Goal: Task Accomplishment & Management: Manage account settings

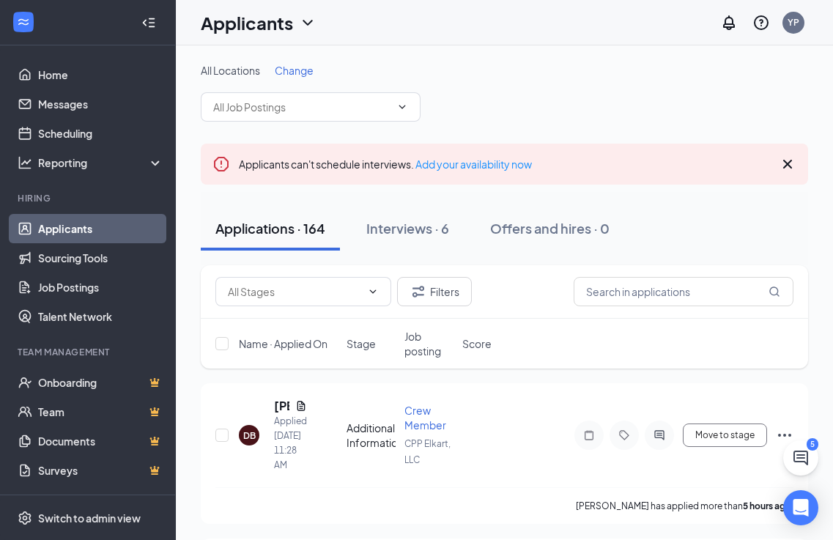
click at [103, 226] on link "Applicants" at bounding box center [100, 228] width 125 height 29
click at [394, 232] on div "Interviews · 6" at bounding box center [407, 228] width 83 height 18
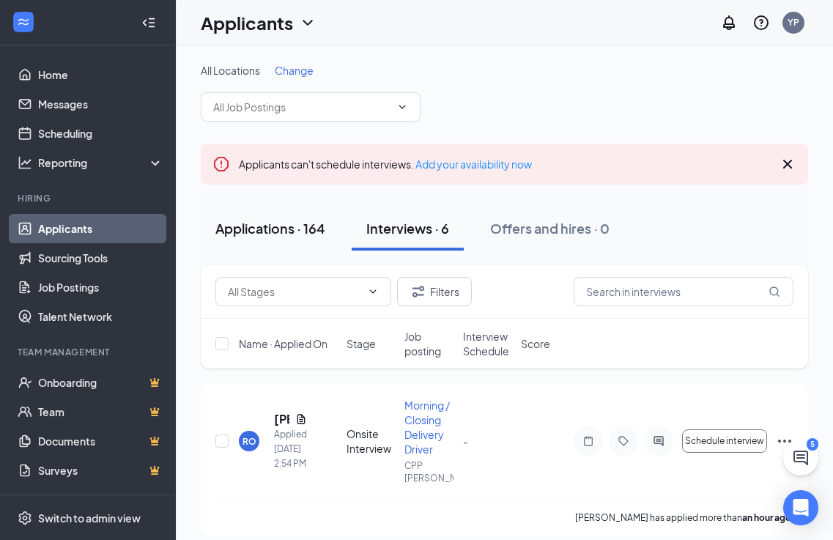
click at [261, 225] on div "Applications · 164" at bounding box center [270, 228] width 110 height 18
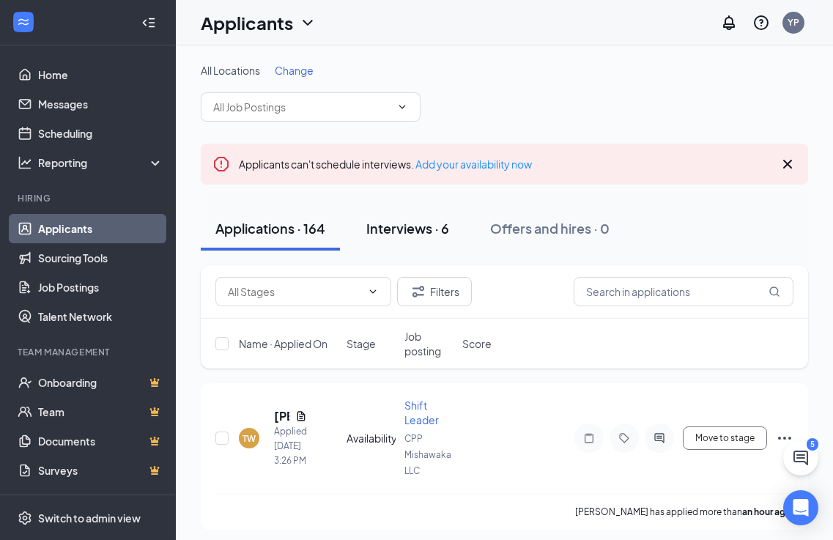
click at [405, 229] on div "Interviews · 6" at bounding box center [407, 228] width 83 height 18
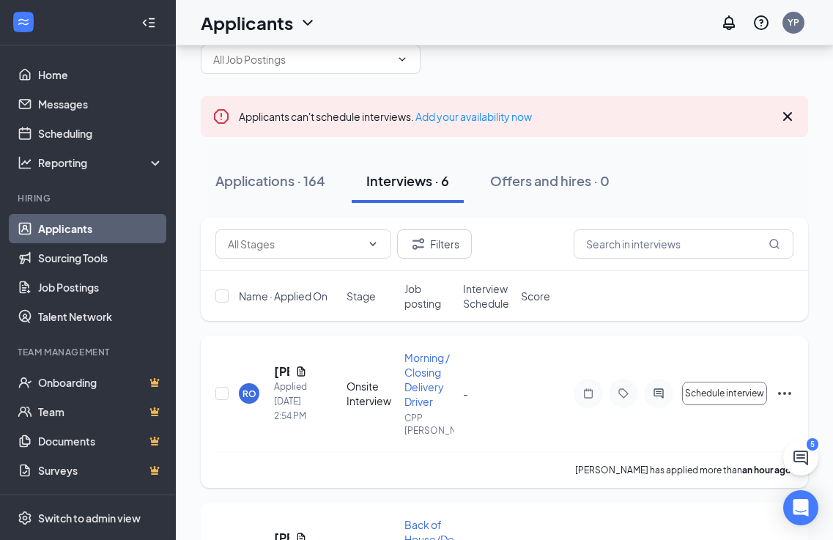
scroll to position [73, 0]
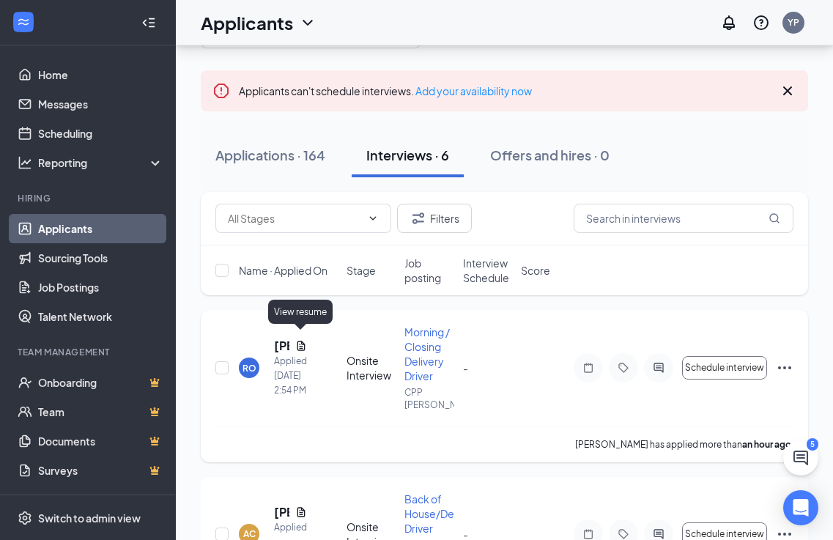
click at [304, 341] on icon "Document" at bounding box center [301, 346] width 8 height 10
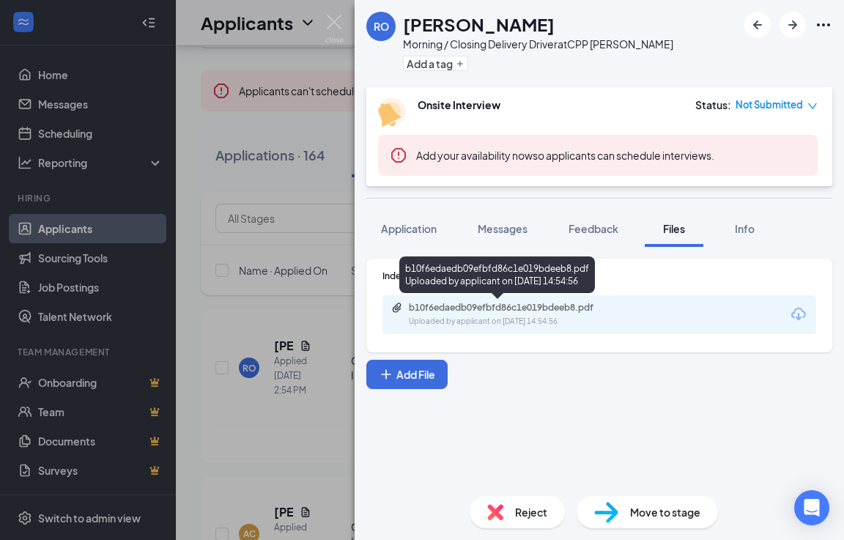
click at [523, 306] on div "b10f6edaedb09efbfd86c1e019bdeeb8.pdf" at bounding box center [511, 308] width 205 height 12
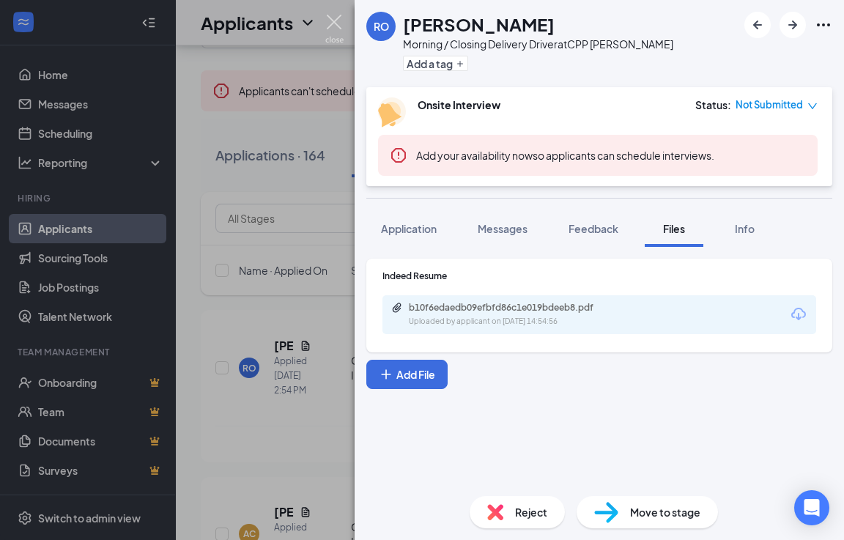
click at [334, 18] on img at bounding box center [334, 29] width 18 height 29
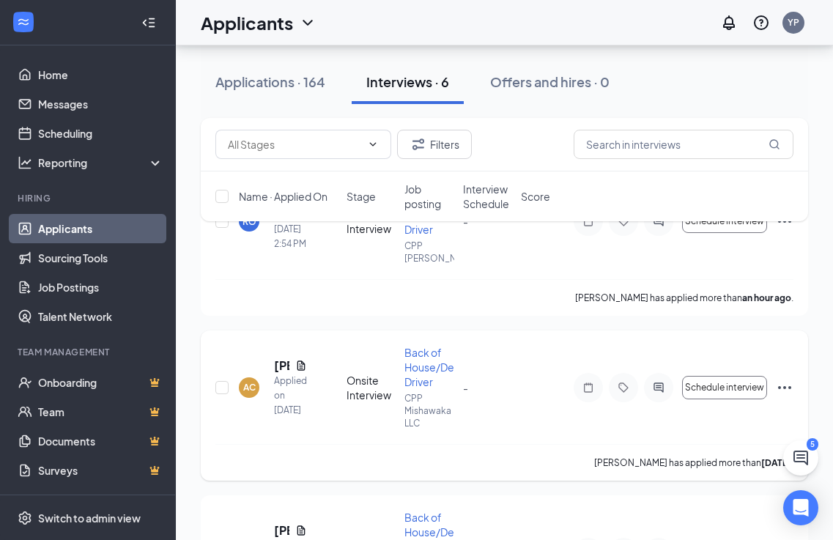
scroll to position [293, 0]
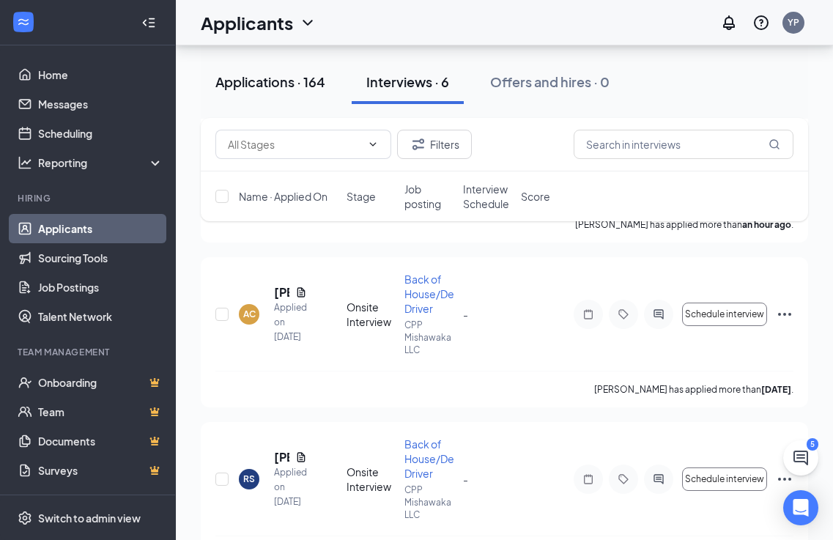
click at [260, 89] on div "Applications · 164" at bounding box center [270, 82] width 110 height 18
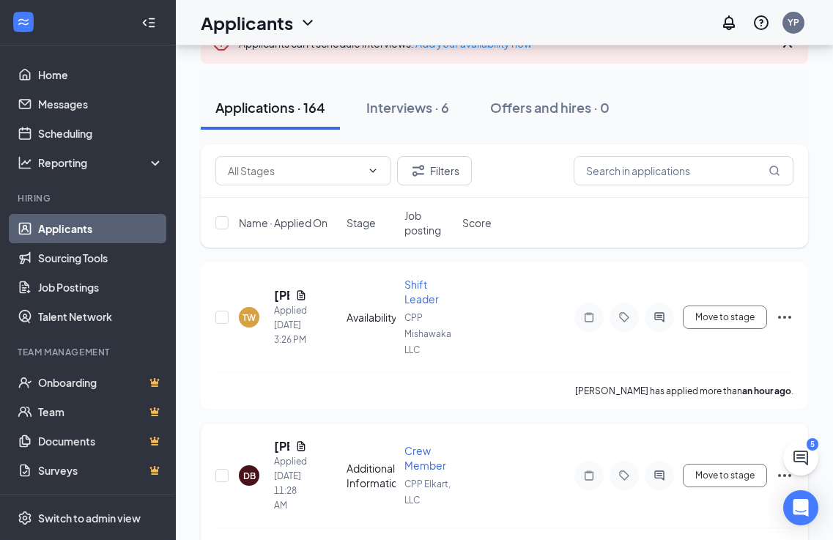
scroll to position [147, 0]
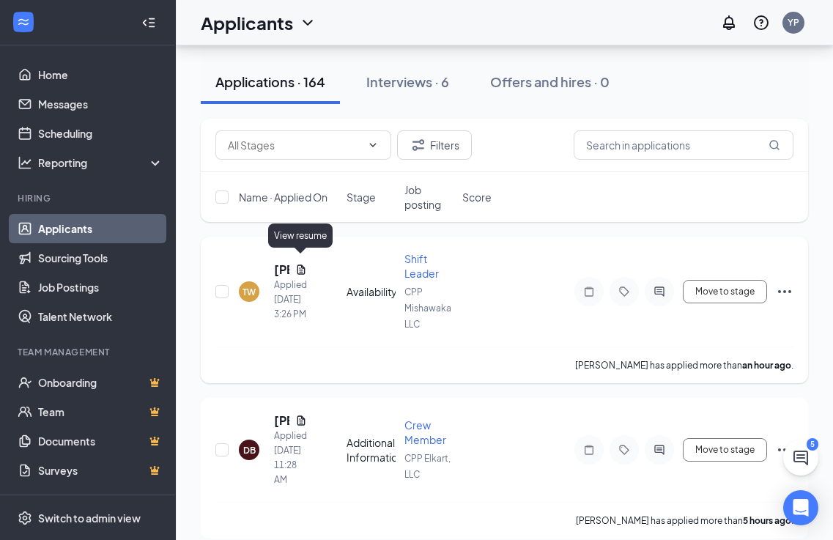
click at [298, 265] on icon "Document" at bounding box center [301, 270] width 8 height 10
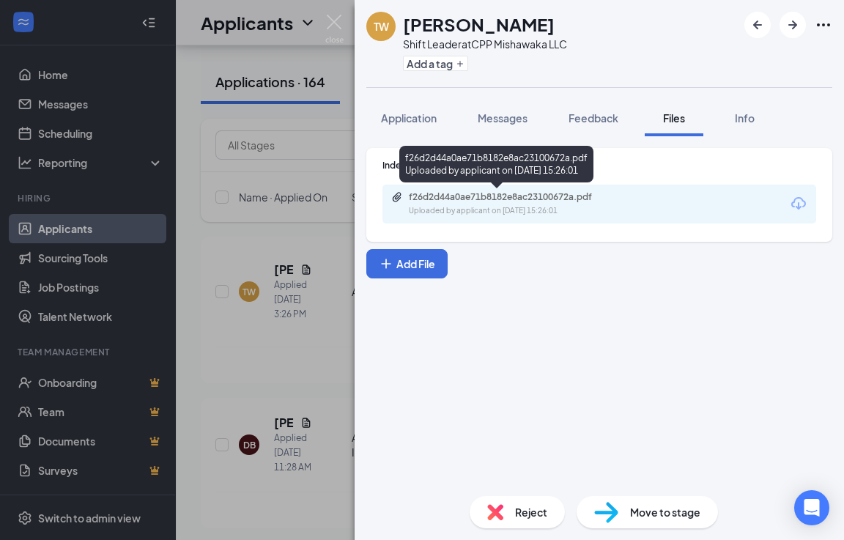
click at [568, 201] on div "f26d2d44a0ae71b8182e8ac23100672a.pdf" at bounding box center [511, 197] width 205 height 12
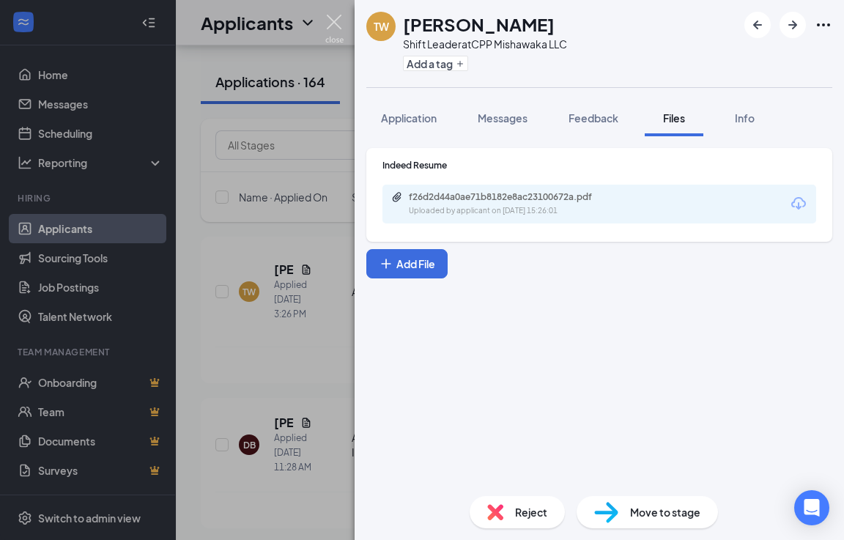
click at [330, 20] on img at bounding box center [334, 29] width 18 height 29
